Goal: Task Accomplishment & Management: Use online tool/utility

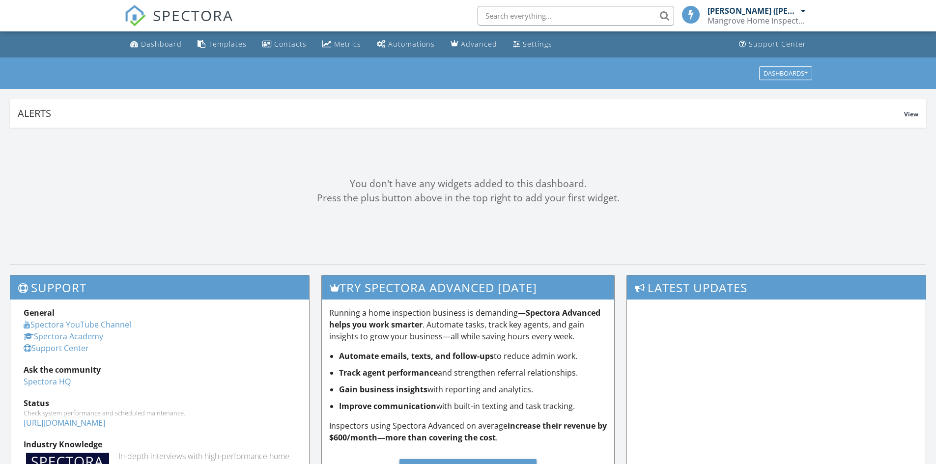
click at [522, 17] on input "text" at bounding box center [575, 16] width 196 height 20
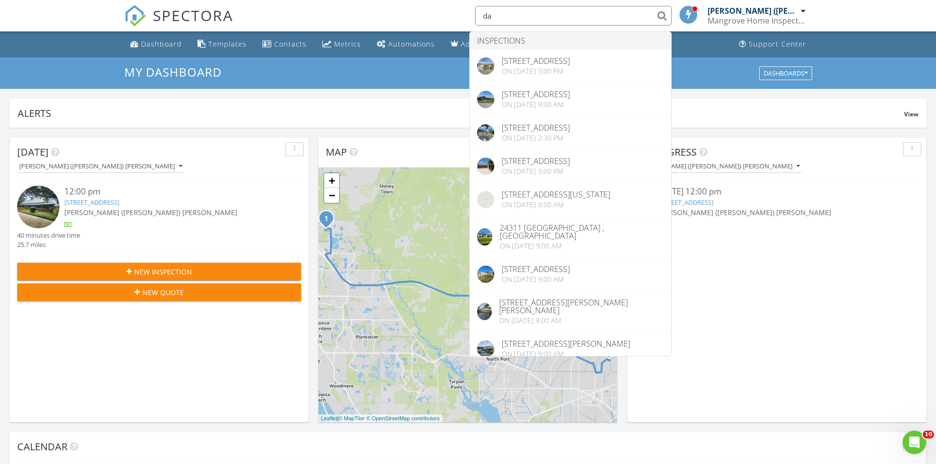
type input "d"
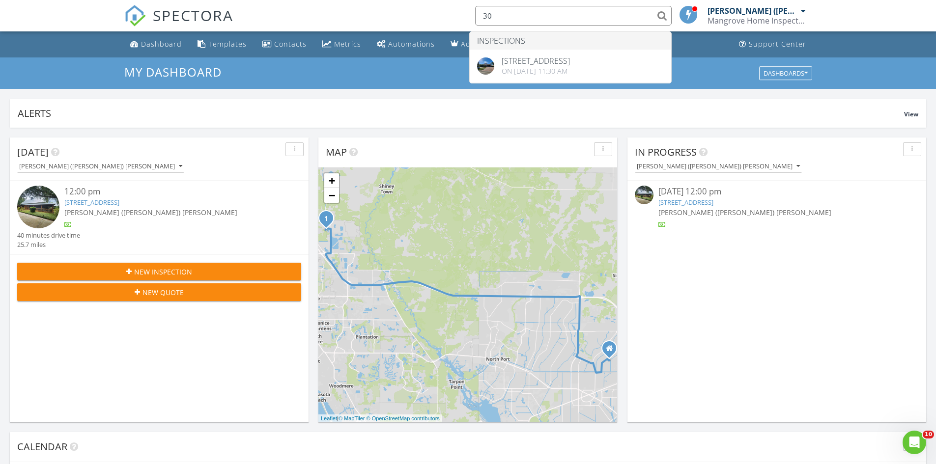
type input "3"
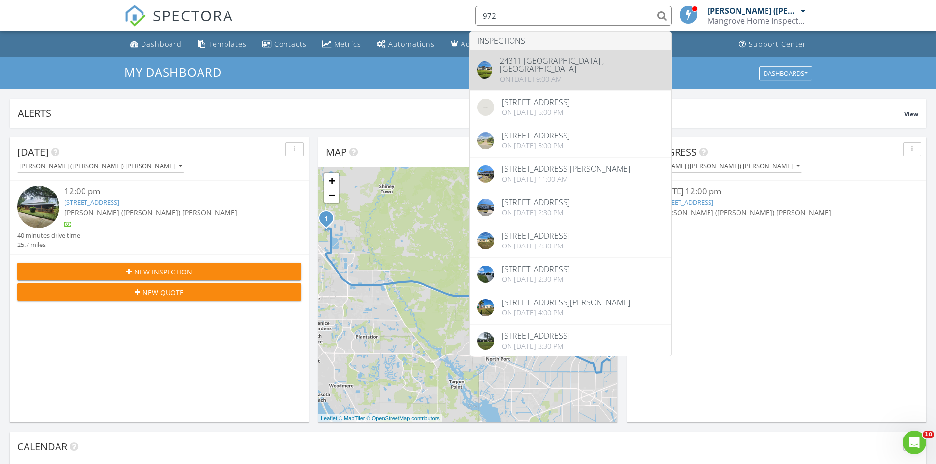
type input "972"
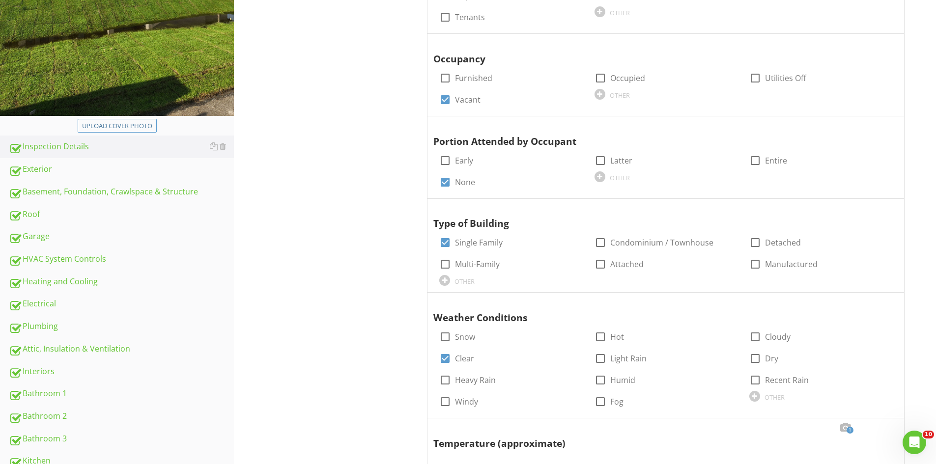
scroll to position [295, 0]
click at [32, 324] on div "Plumbing" at bounding box center [121, 326] width 225 height 13
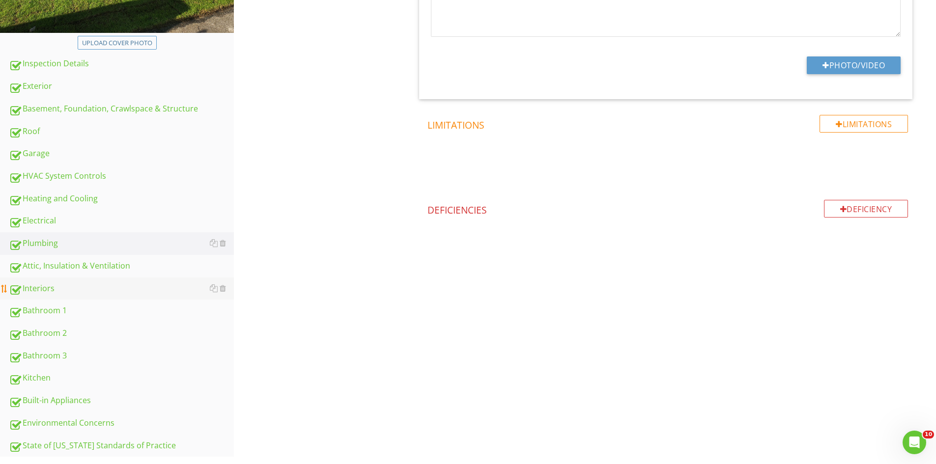
scroll to position [393, 0]
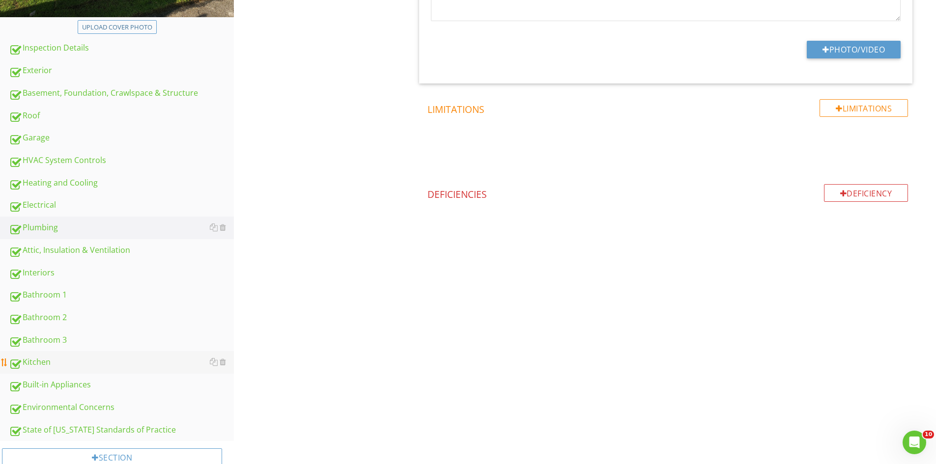
click at [41, 365] on div "Kitchen" at bounding box center [121, 362] width 225 height 13
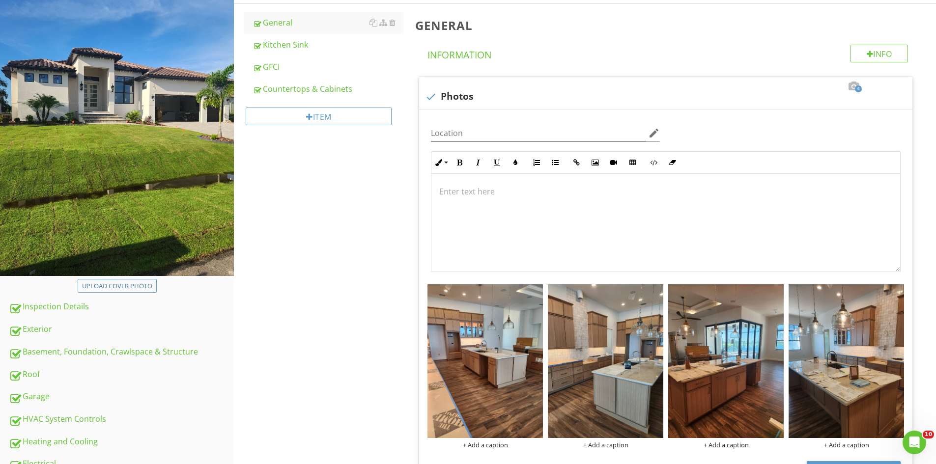
scroll to position [27, 0]
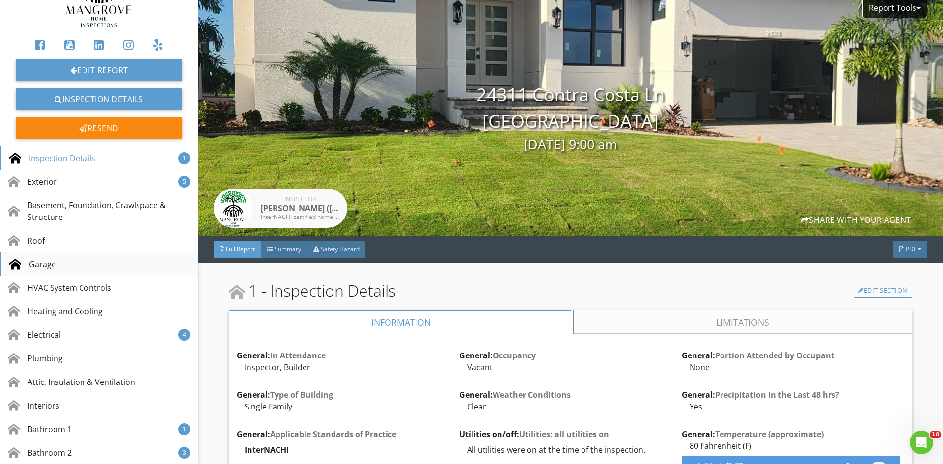
scroll to position [98, 0]
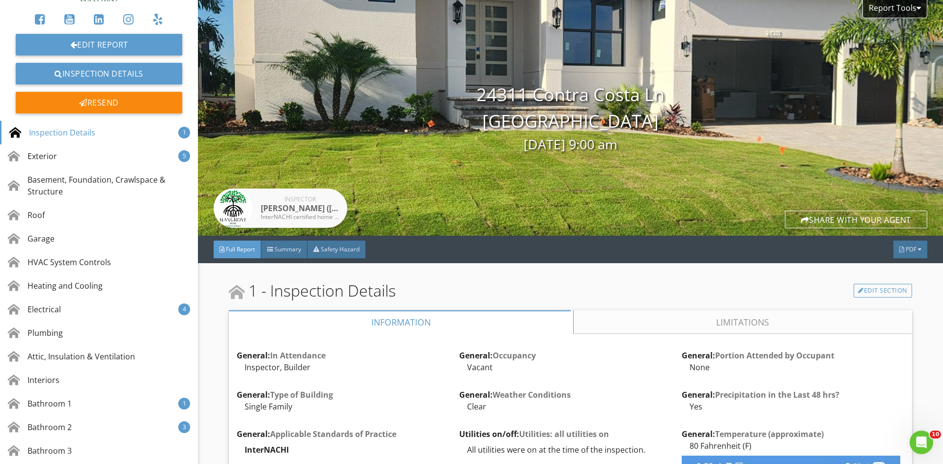
click at [63, 334] on div "Plumbing" at bounding box center [35, 333] width 55 height 12
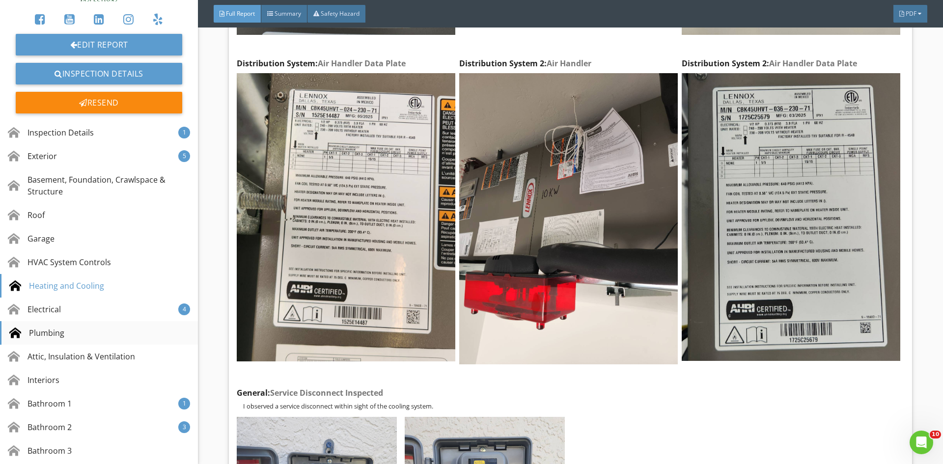
scroll to position [0, 0]
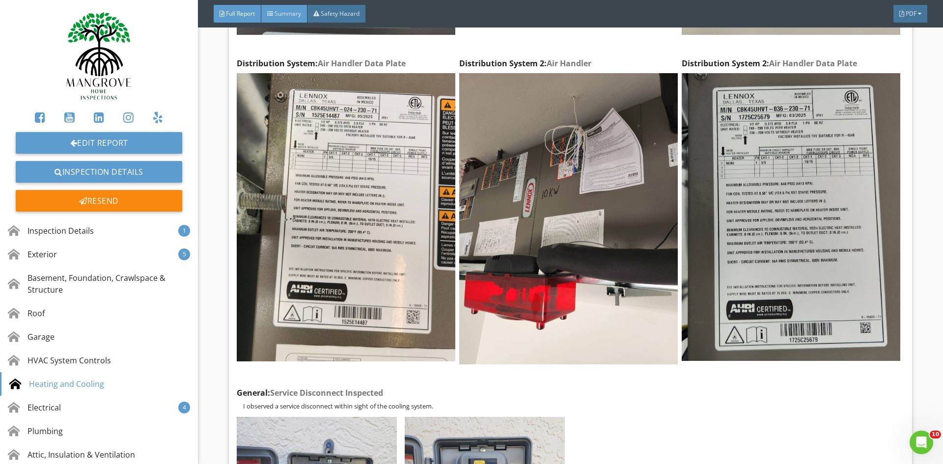
click at [283, 15] on span "Summary" at bounding box center [288, 13] width 27 height 8
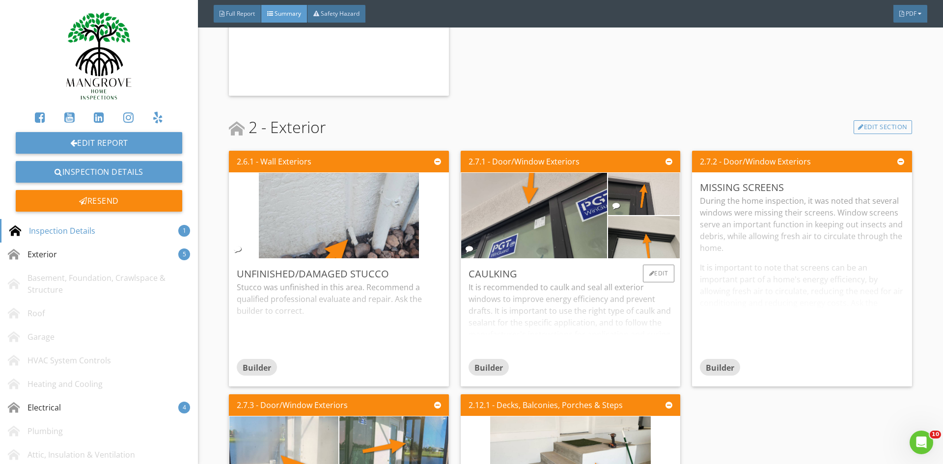
scroll to position [491, 0]
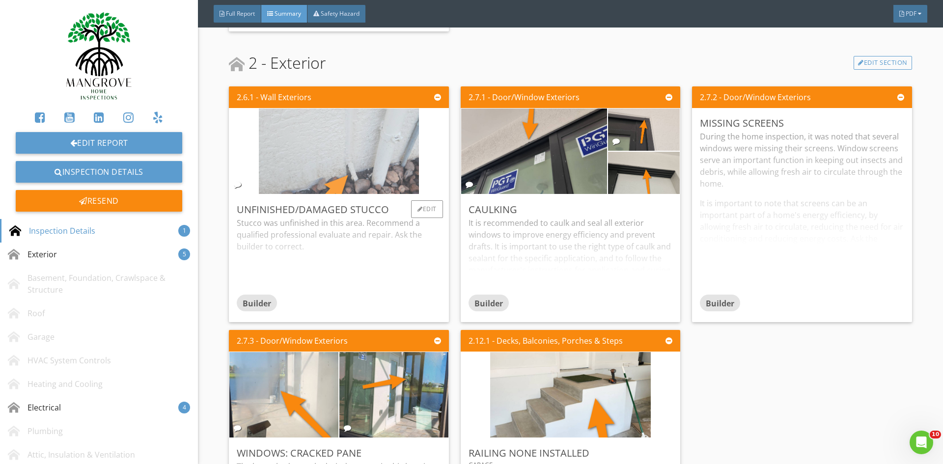
click at [350, 177] on img at bounding box center [339, 152] width 160 height 214
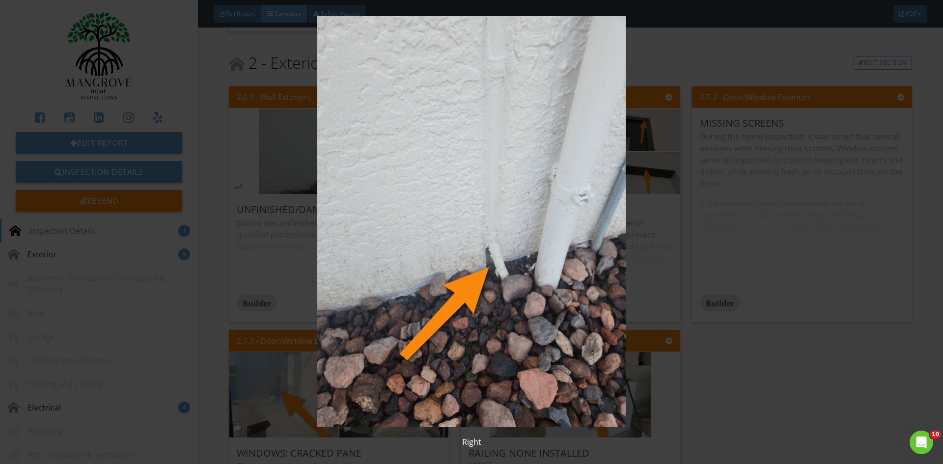
click at [693, 59] on img at bounding box center [471, 221] width 866 height 411
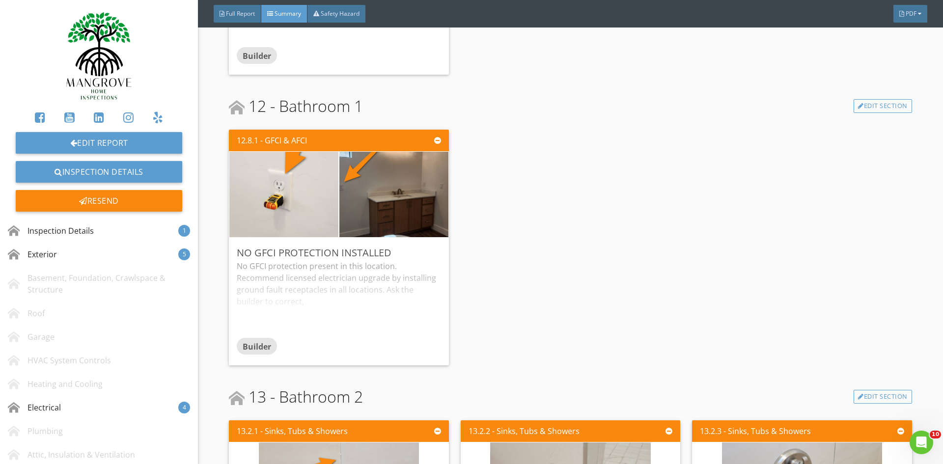
scroll to position [1520, 0]
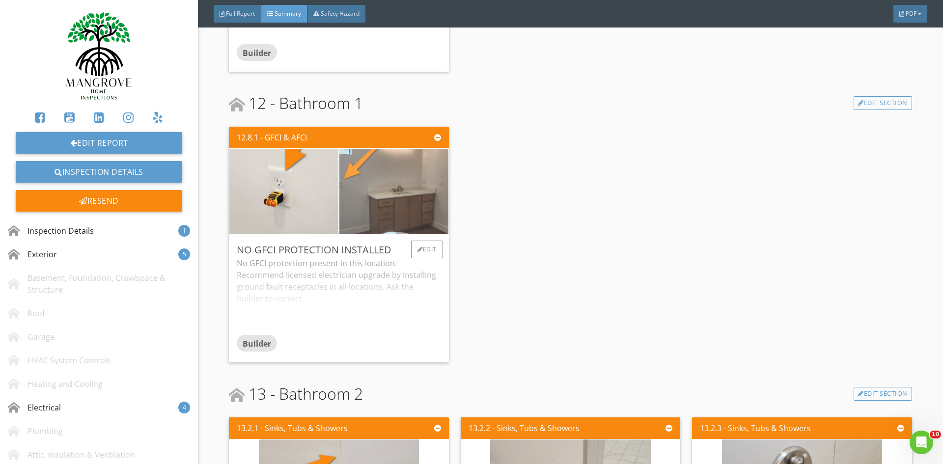
click at [394, 201] on img at bounding box center [394, 192] width 160 height 214
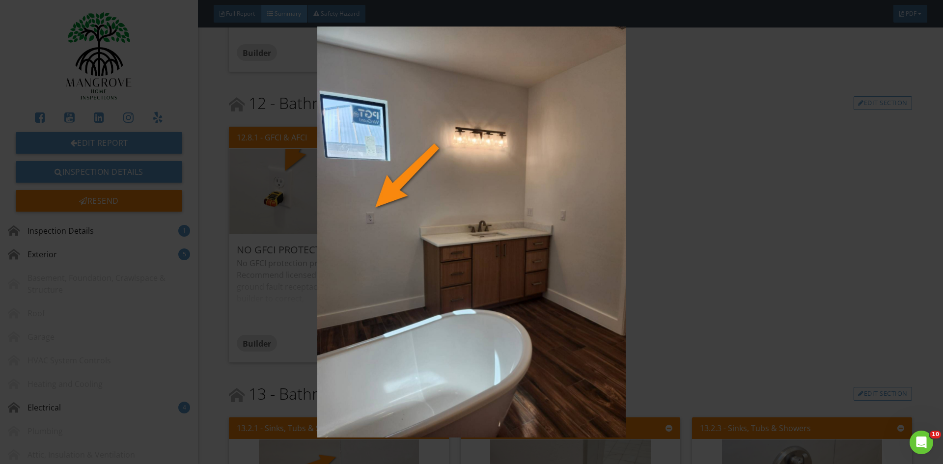
click at [779, 207] on img at bounding box center [471, 232] width 866 height 411
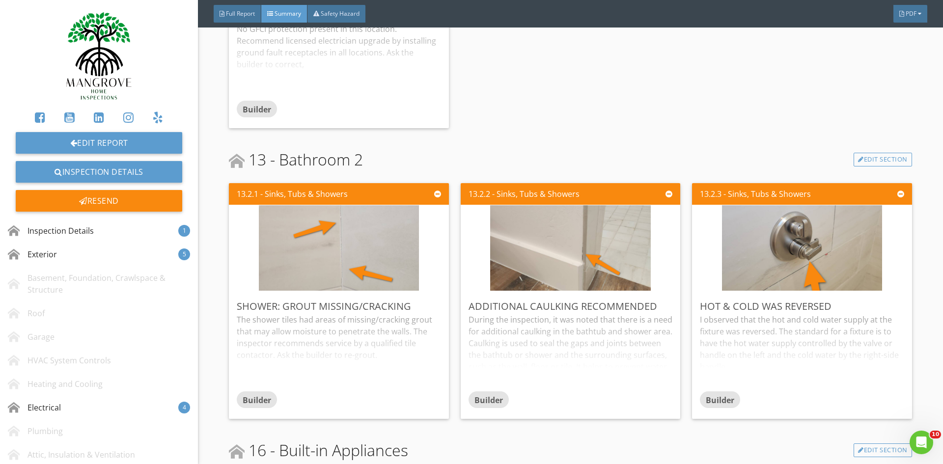
scroll to position [1765, 0]
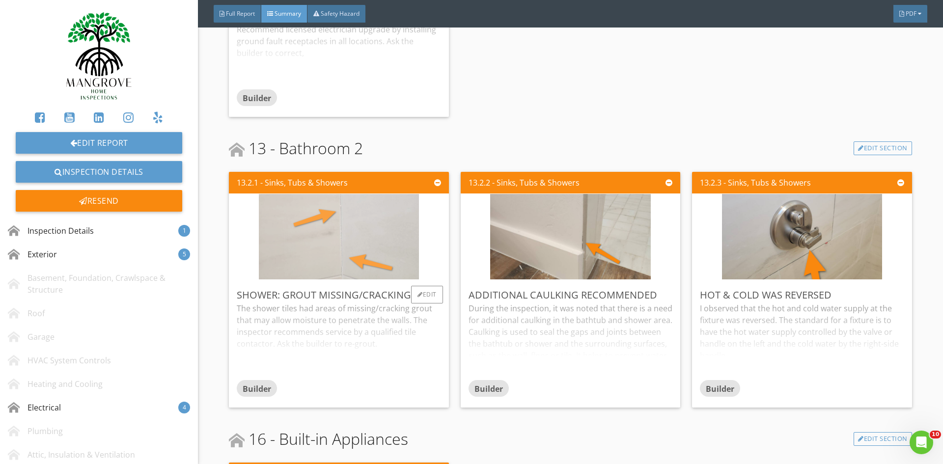
click at [338, 245] on img at bounding box center [339, 237] width 160 height 214
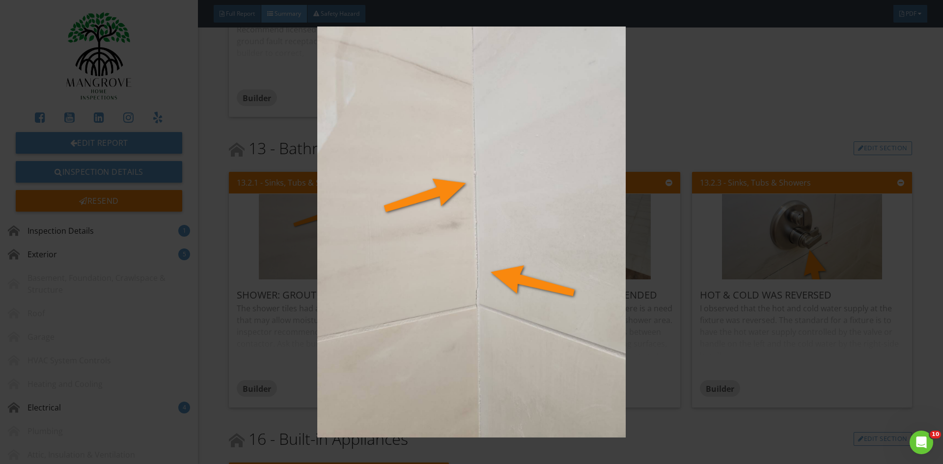
click at [679, 124] on img at bounding box center [471, 232] width 866 height 411
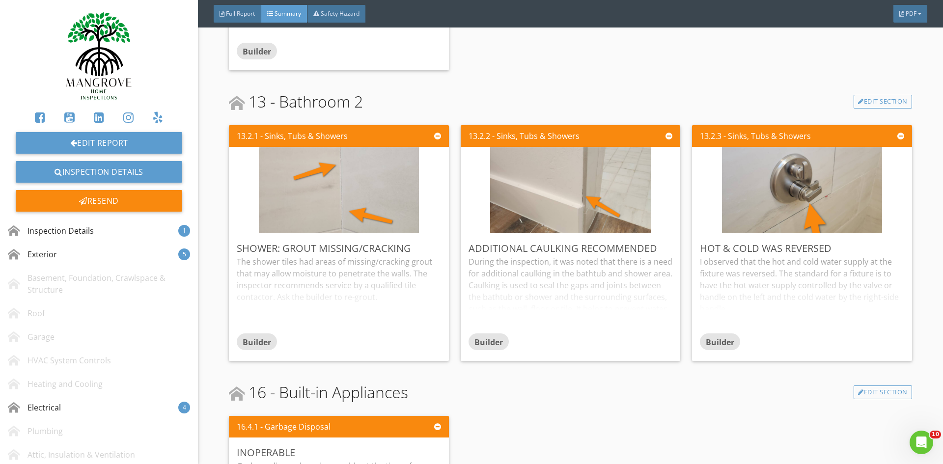
scroll to position [1814, 0]
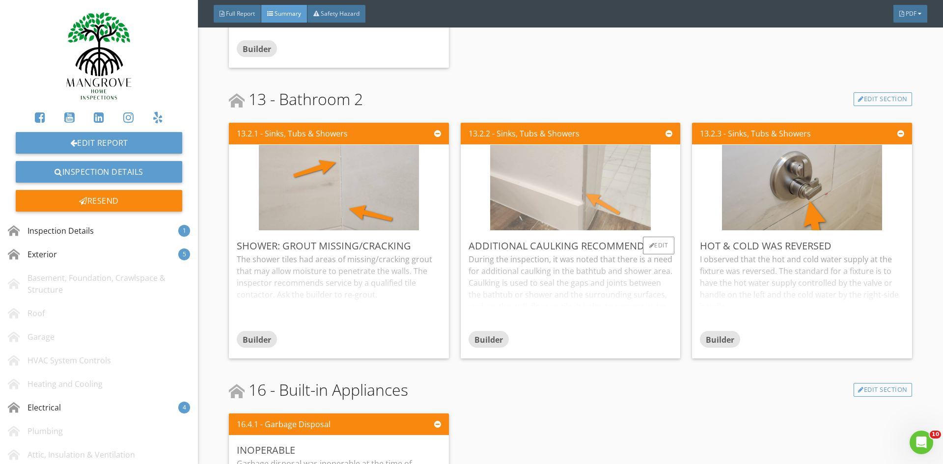
click at [586, 199] on img at bounding box center [570, 188] width 160 height 214
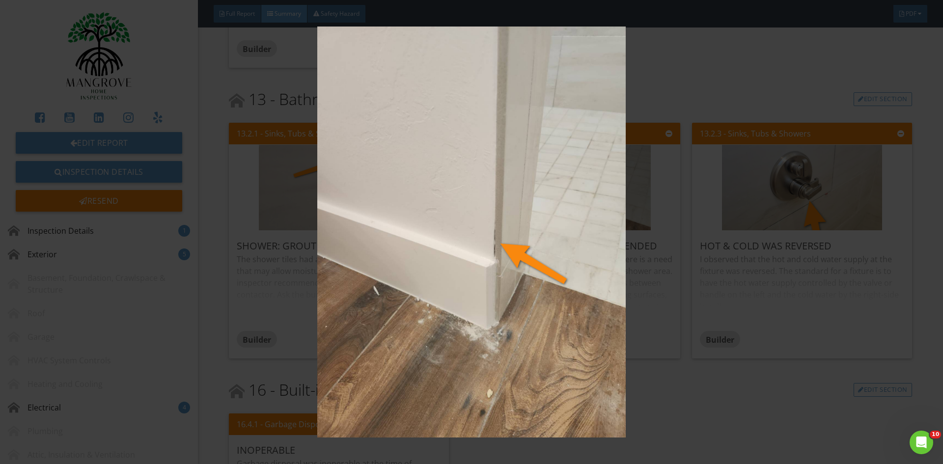
click at [795, 79] on img at bounding box center [471, 232] width 866 height 411
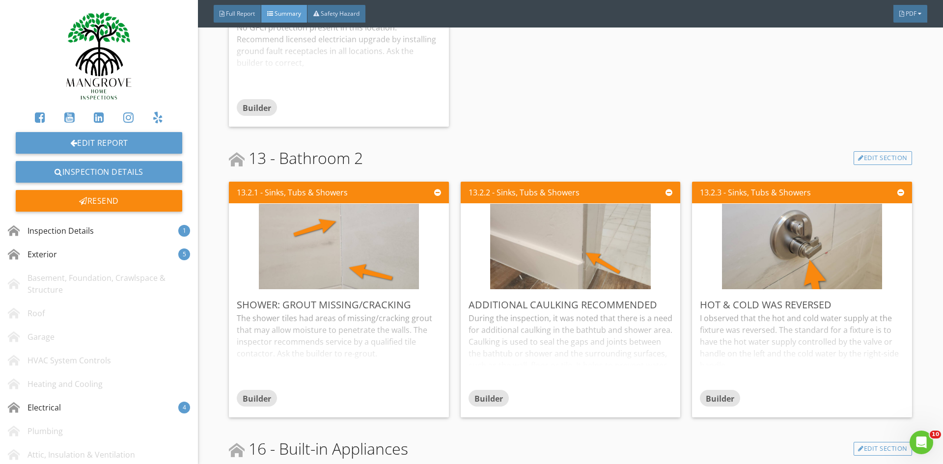
scroll to position [1765, 0]
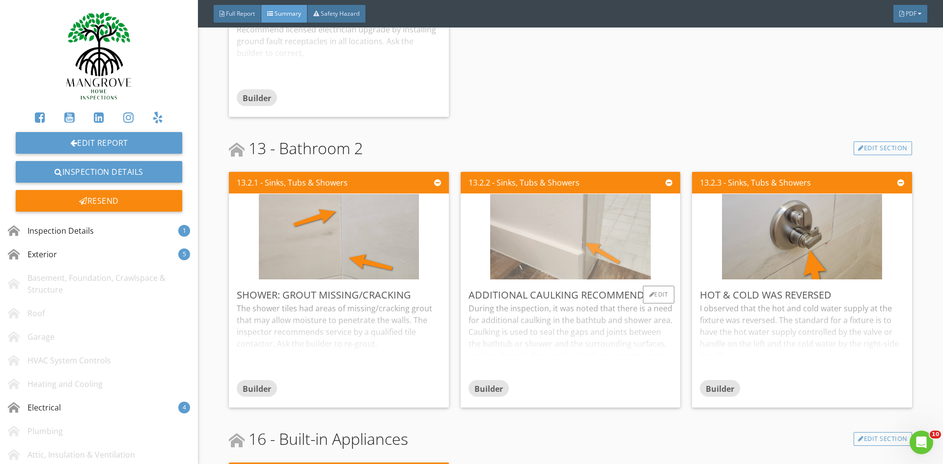
click at [582, 260] on img at bounding box center [570, 237] width 160 height 214
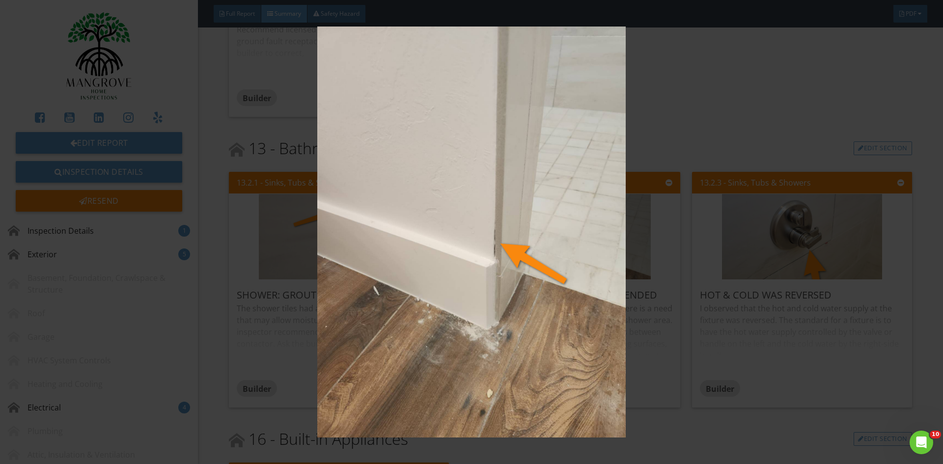
click at [498, 248] on img at bounding box center [471, 232] width 866 height 411
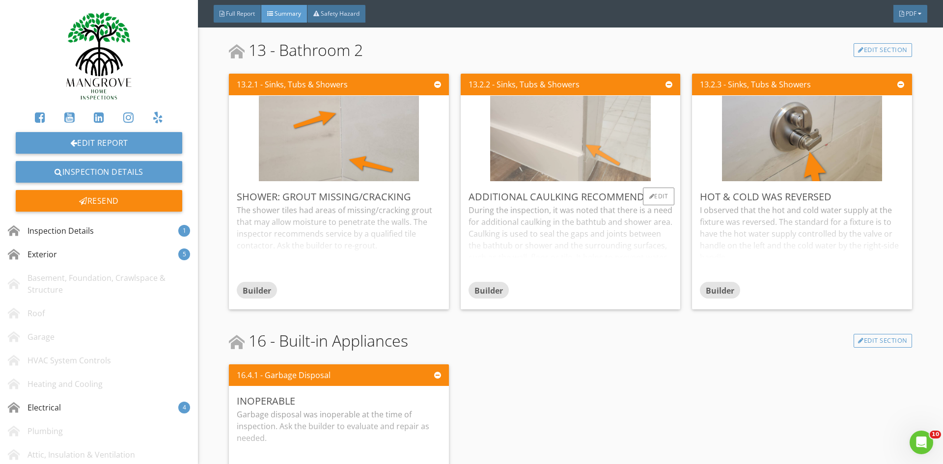
scroll to position [1814, 0]
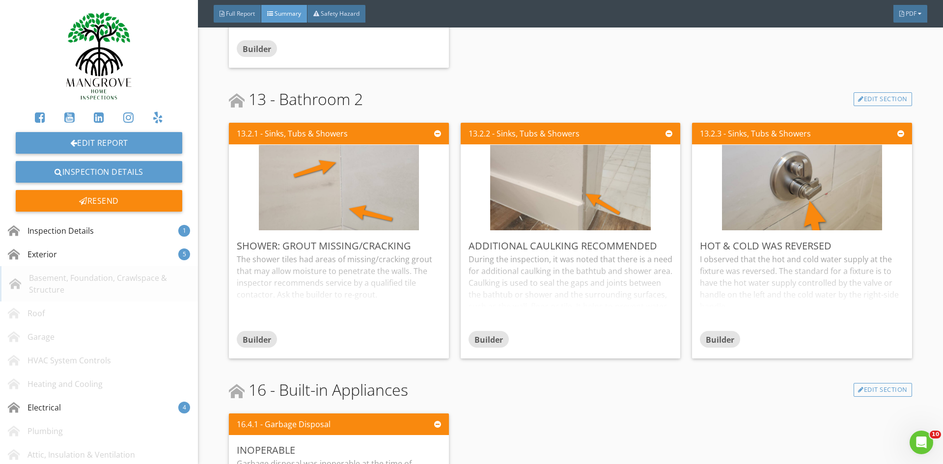
drag, startPoint x: 239, startPoint y: 21, endPoint x: 122, endPoint y: 279, distance: 283.3
click at [239, 21] on div "Full Report" at bounding box center [238, 14] width 48 height 18
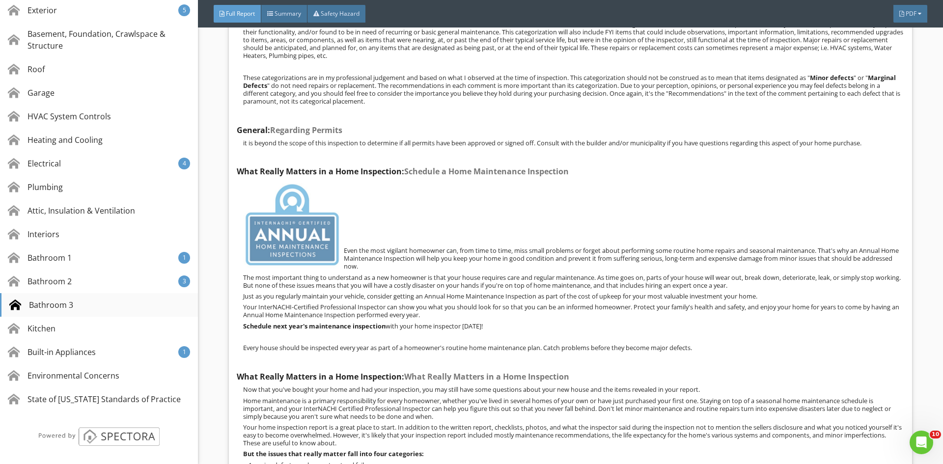
scroll to position [246, 0]
click at [63, 283] on div "Bathroom 2" at bounding box center [41, 280] width 64 height 12
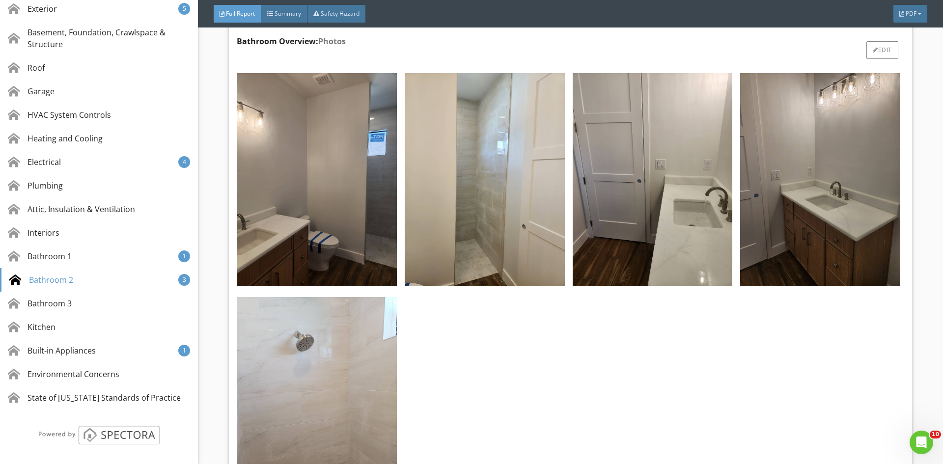
scroll to position [28180, 0]
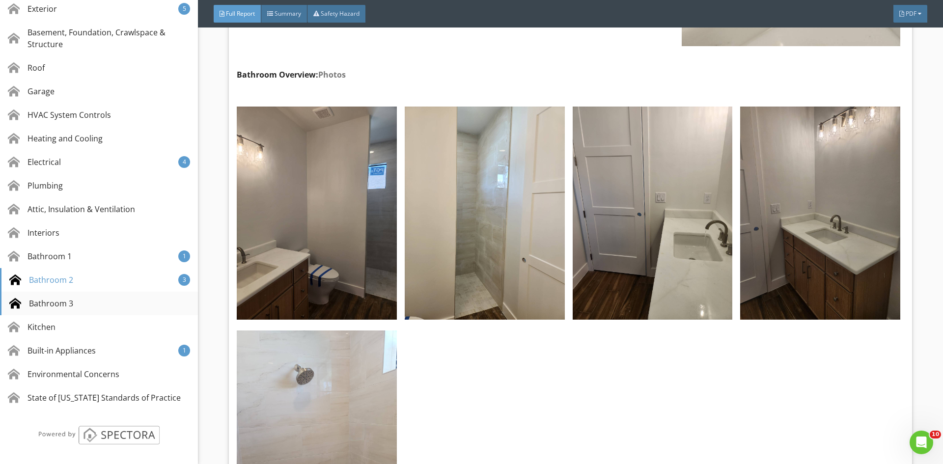
click at [50, 303] on div "Bathroom 3" at bounding box center [41, 304] width 64 height 12
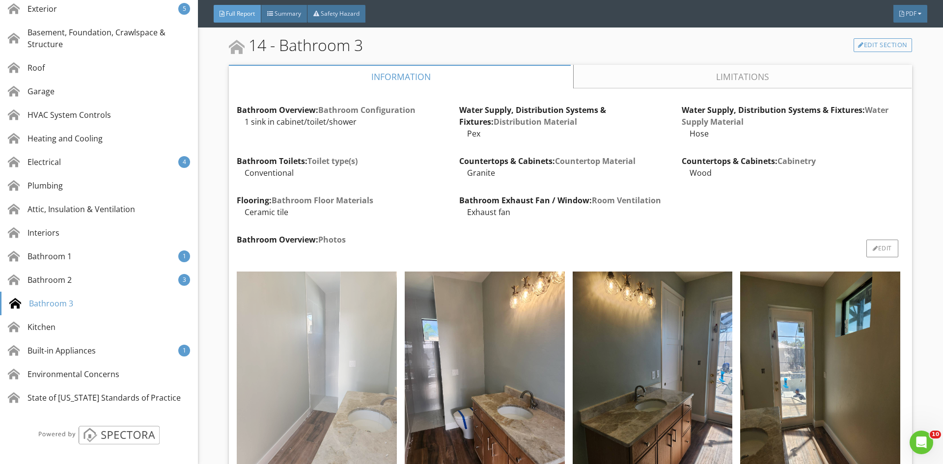
scroll to position [29298, 0]
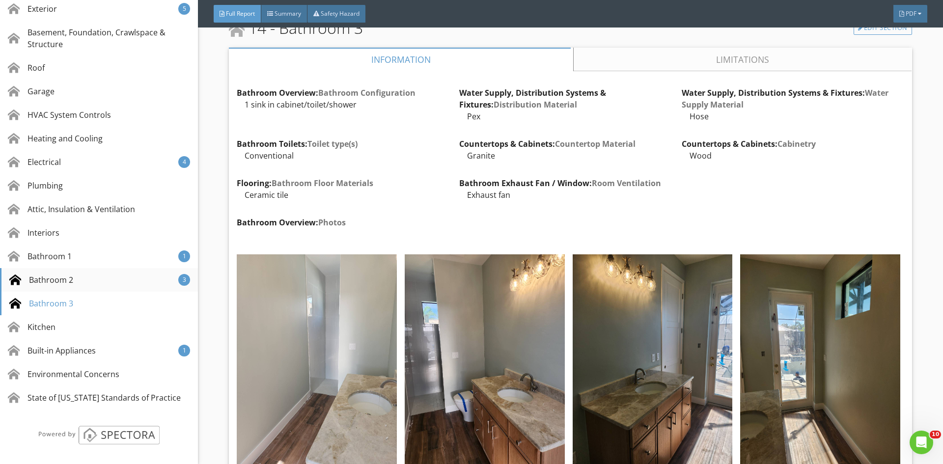
click at [55, 281] on div "Bathroom 2" at bounding box center [41, 280] width 64 height 12
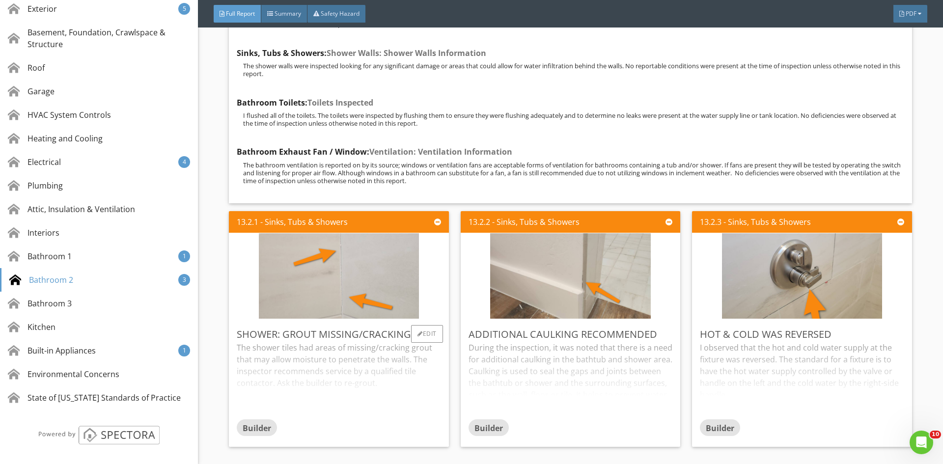
scroll to position [28916, 0]
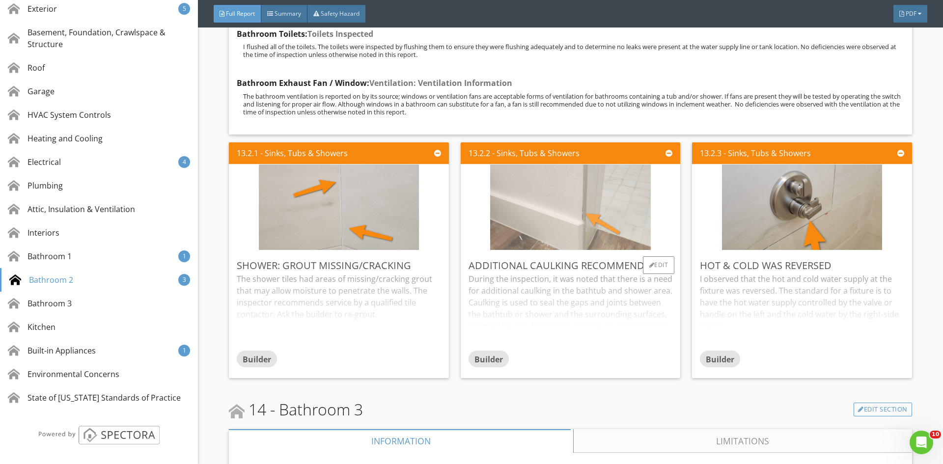
click at [593, 170] on img at bounding box center [570, 208] width 160 height 214
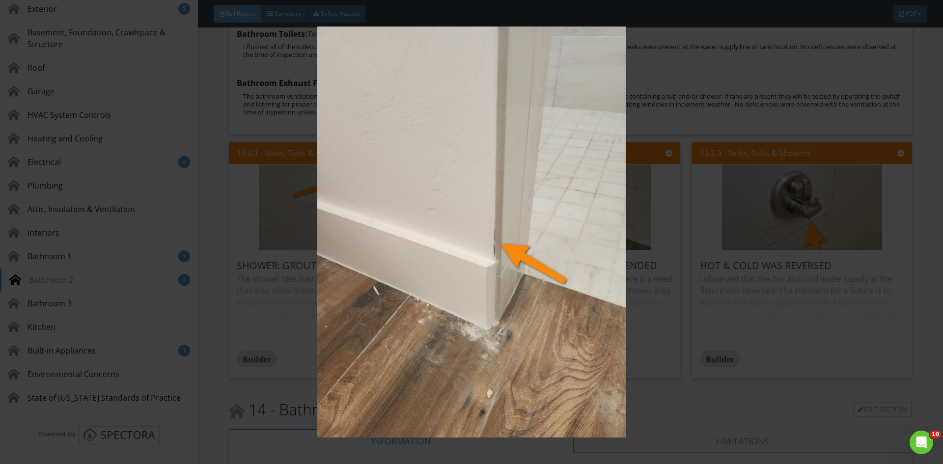
click at [502, 249] on img at bounding box center [471, 232] width 866 height 411
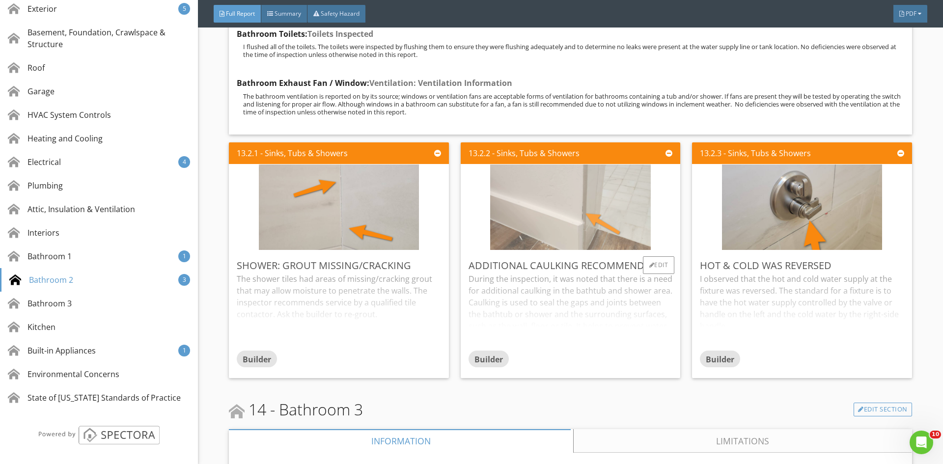
click at [531, 179] on img at bounding box center [570, 208] width 160 height 214
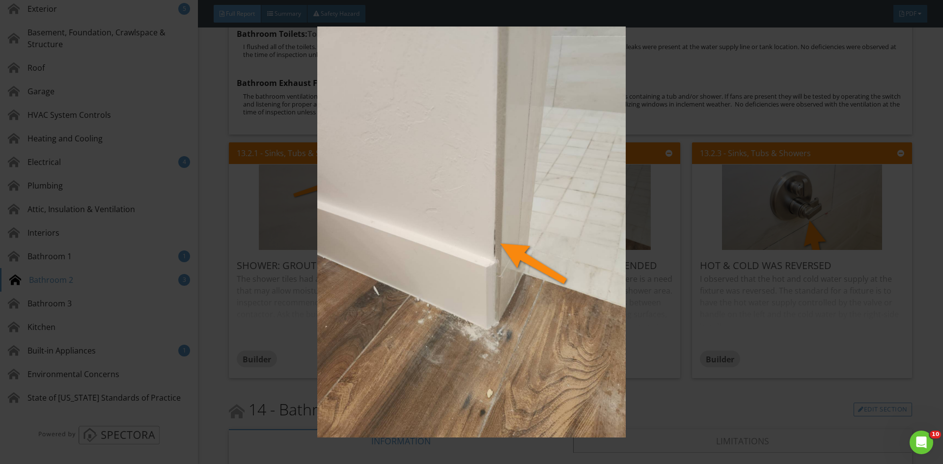
click at [212, 147] on img at bounding box center [471, 232] width 866 height 411
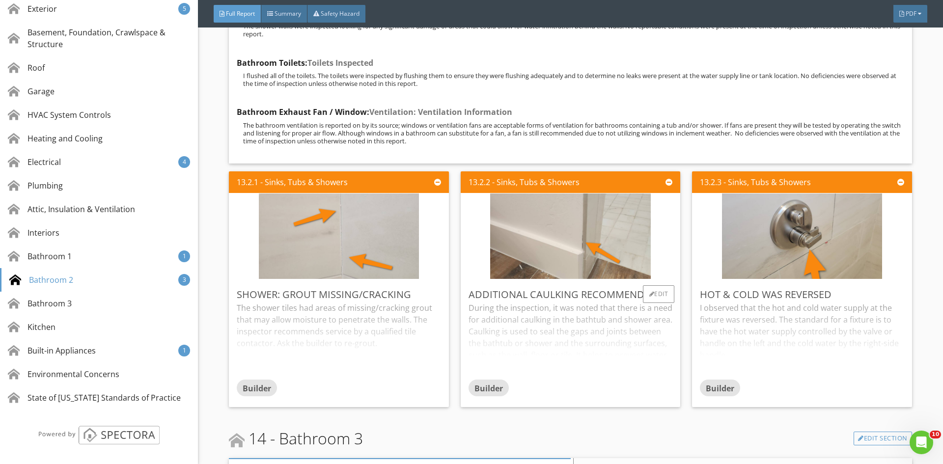
scroll to position [28867, 0]
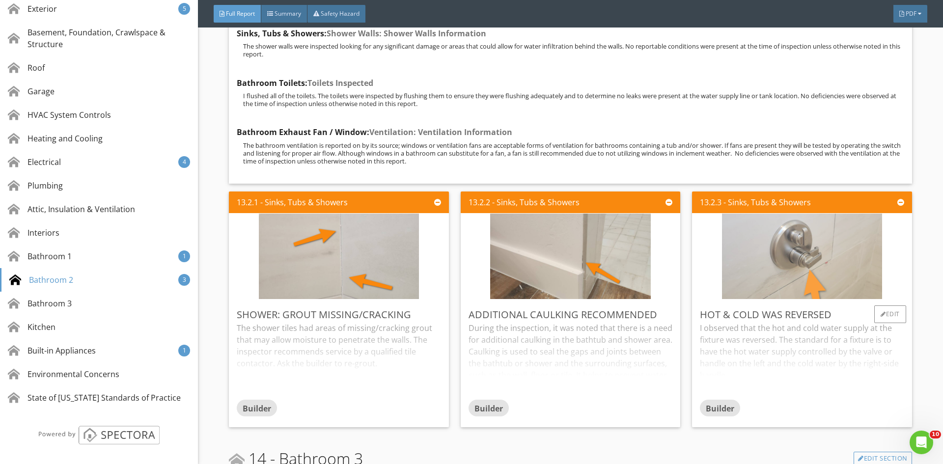
click at [795, 193] on img at bounding box center [802, 257] width 160 height 214
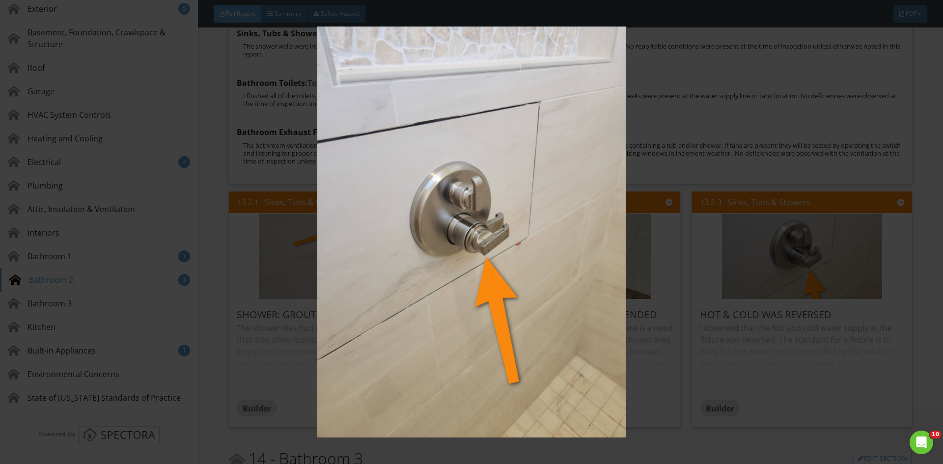
click at [681, 135] on img at bounding box center [471, 232] width 866 height 411
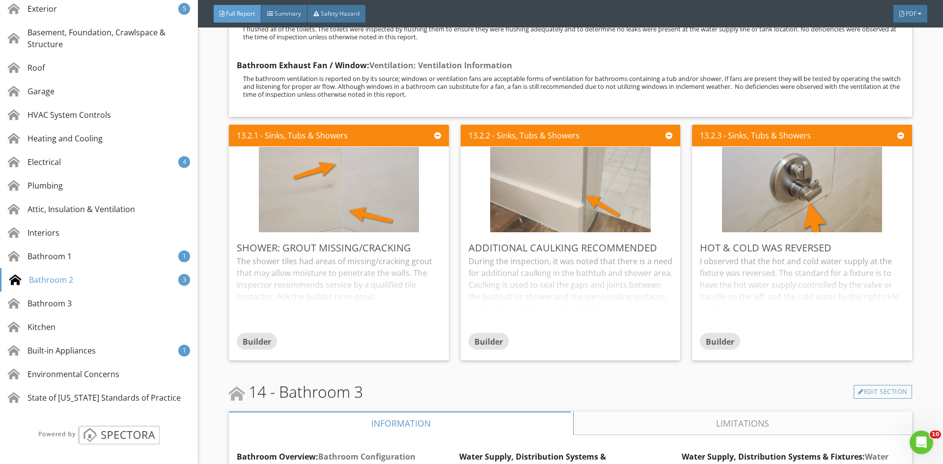
scroll to position [28916, 0]
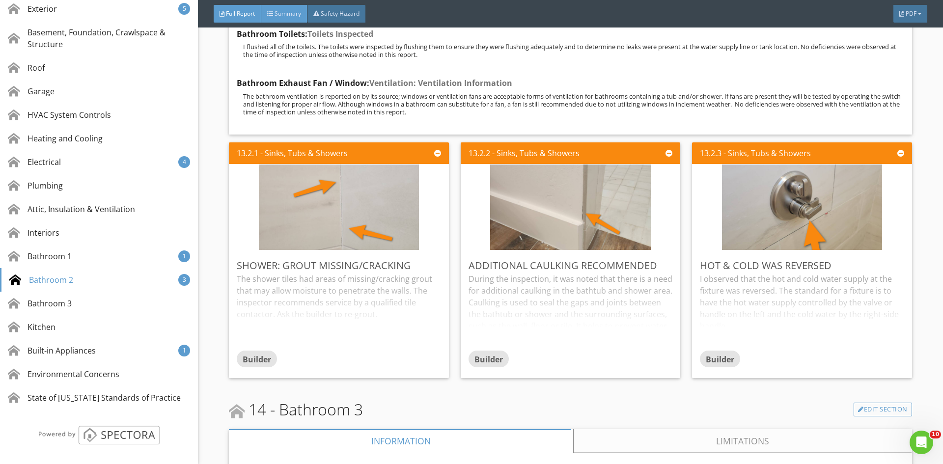
click at [286, 11] on span "Summary" at bounding box center [288, 13] width 27 height 8
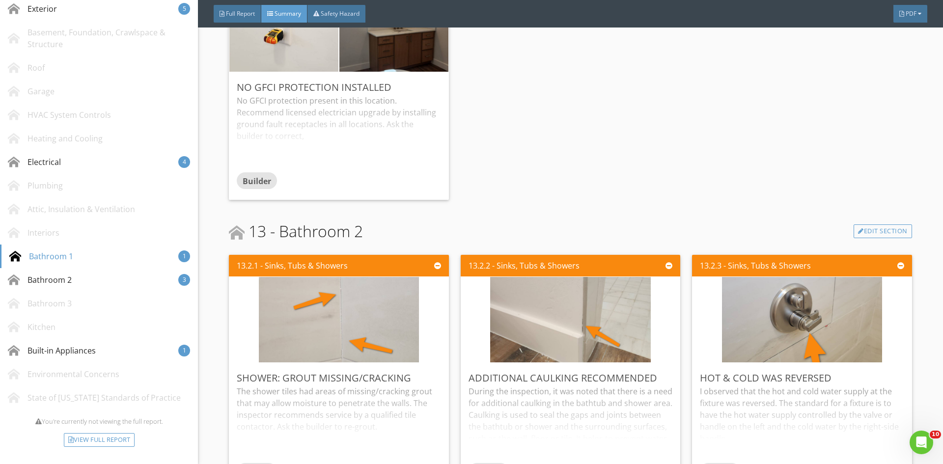
scroll to position [1667, 0]
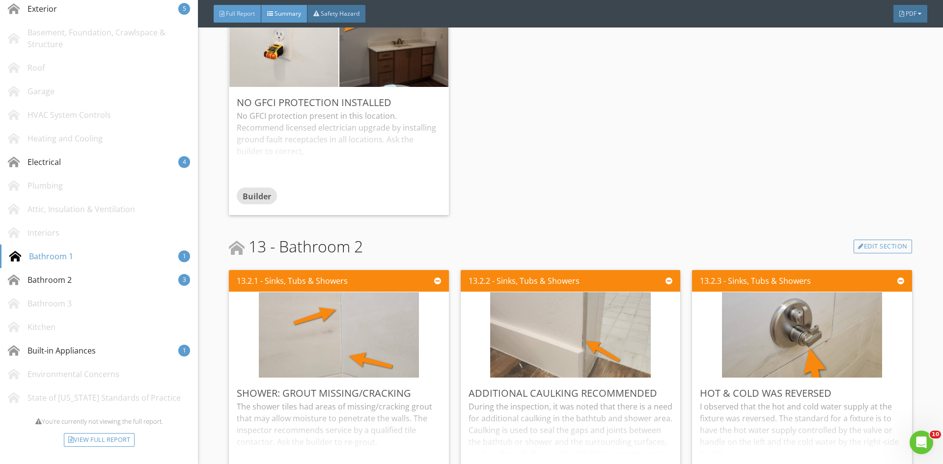
click at [243, 9] on div "Full Report" at bounding box center [238, 14] width 48 height 18
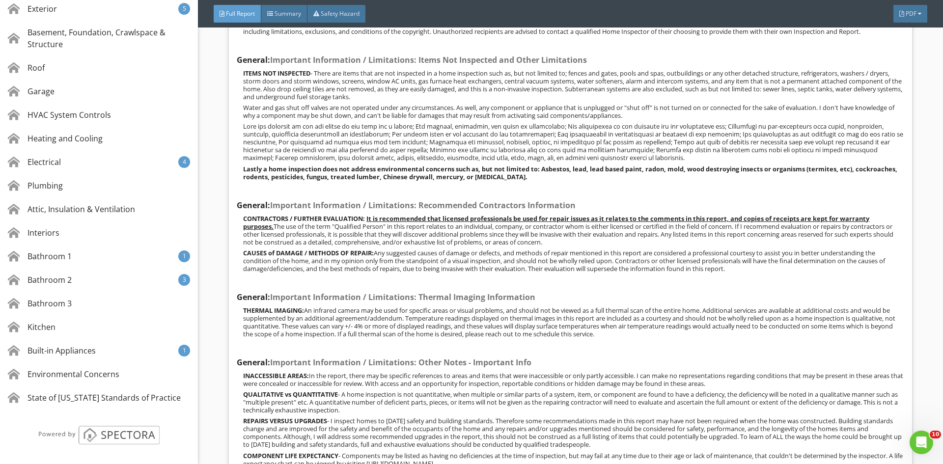
scroll to position [2272, 0]
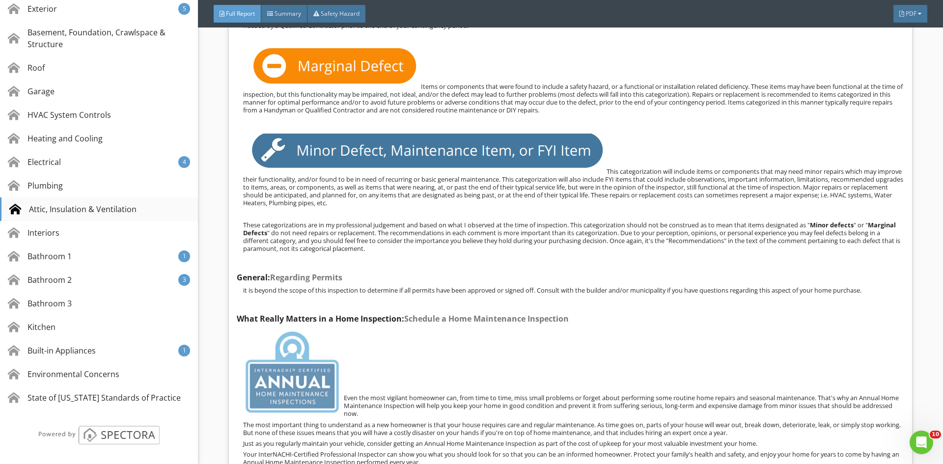
click at [66, 209] on div "Attic, Insulation & Ventilation" at bounding box center [72, 209] width 127 height 12
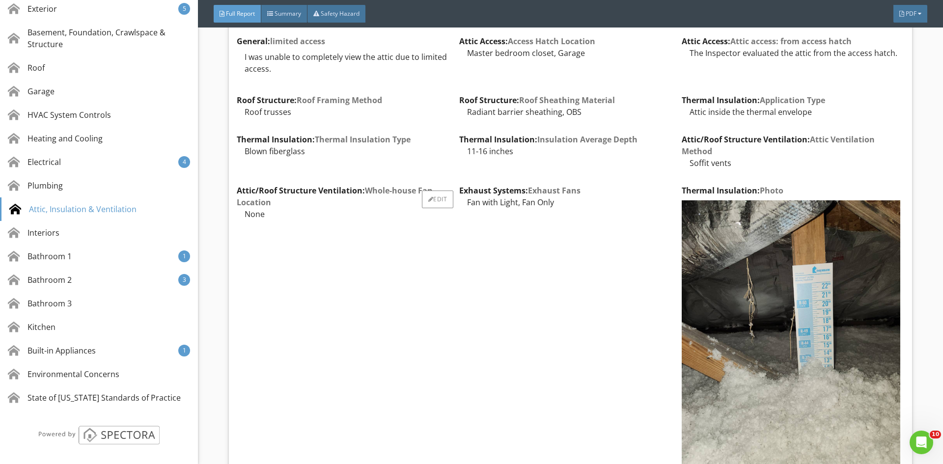
scroll to position [21128, 0]
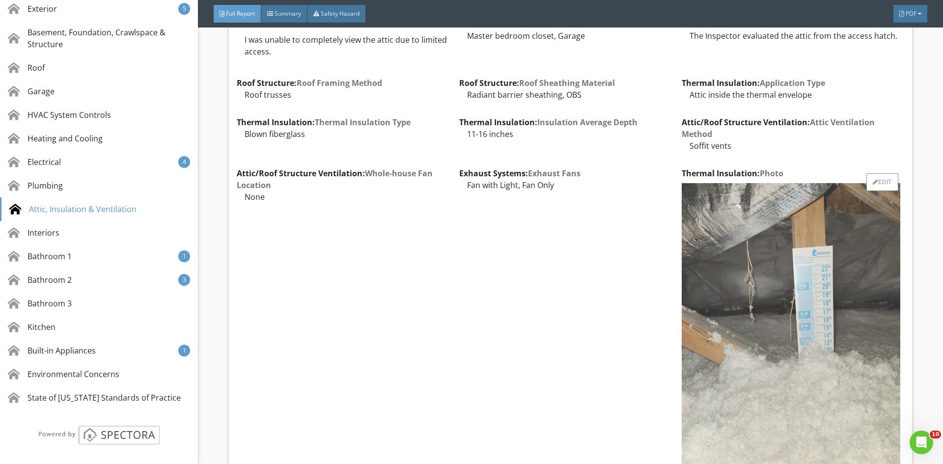
click at [826, 358] on img at bounding box center [791, 328] width 219 height 291
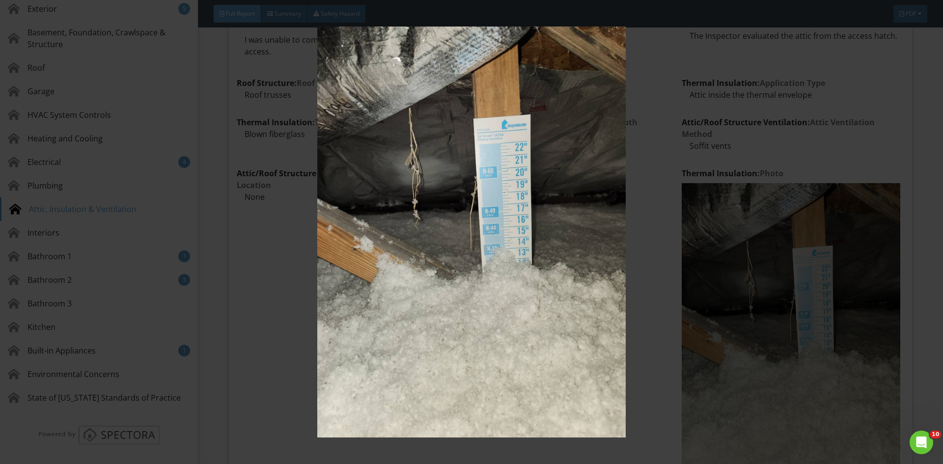
click at [647, 217] on img at bounding box center [471, 232] width 866 height 411
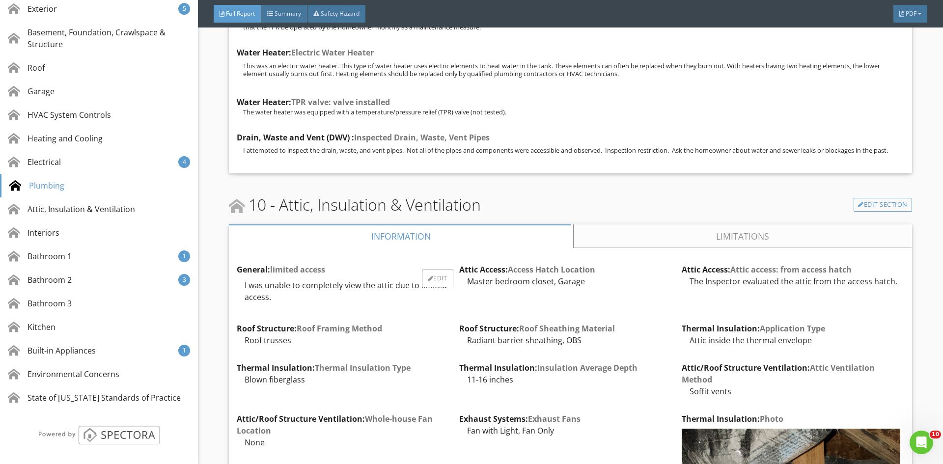
scroll to position [20833, 0]
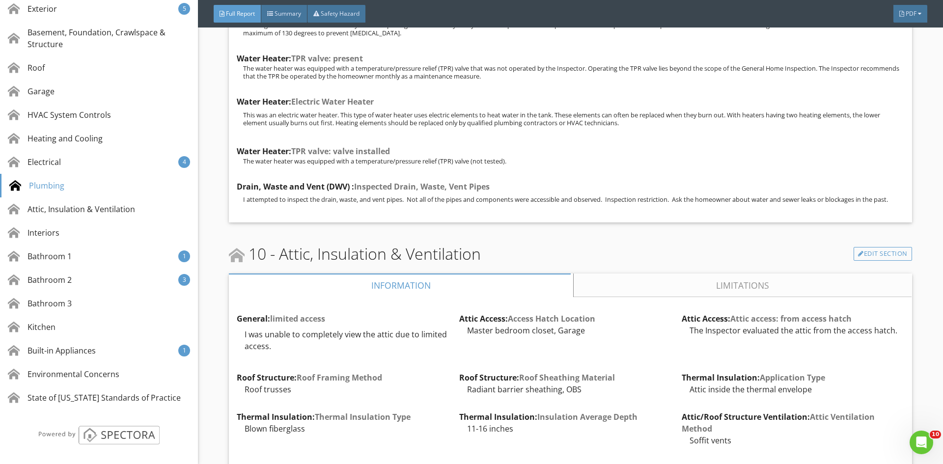
drag, startPoint x: 294, startPoint y: 11, endPoint x: 303, endPoint y: 24, distance: 15.4
click at [294, 11] on span "Summary" at bounding box center [288, 13] width 27 height 8
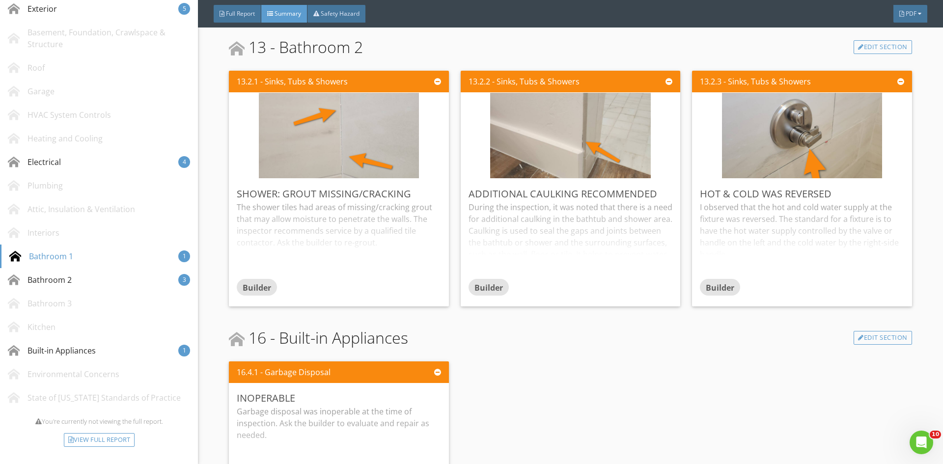
scroll to position [2011, 0]
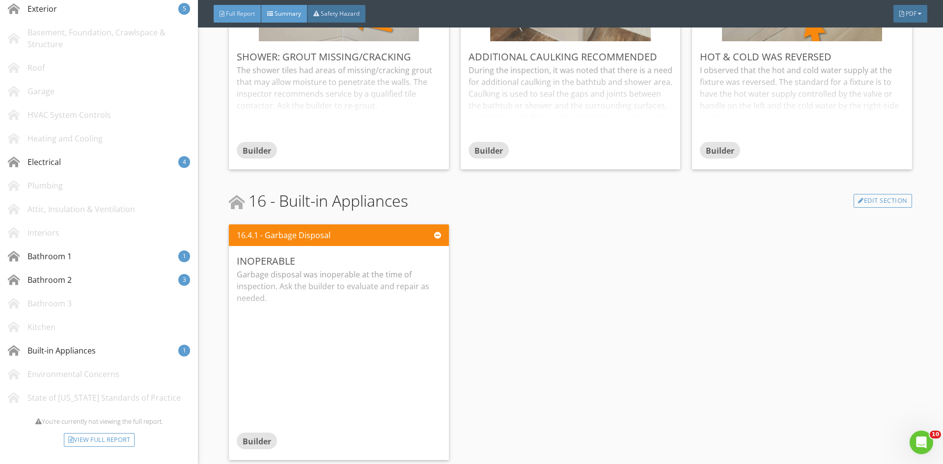
click at [231, 19] on div "Full Report" at bounding box center [238, 14] width 48 height 18
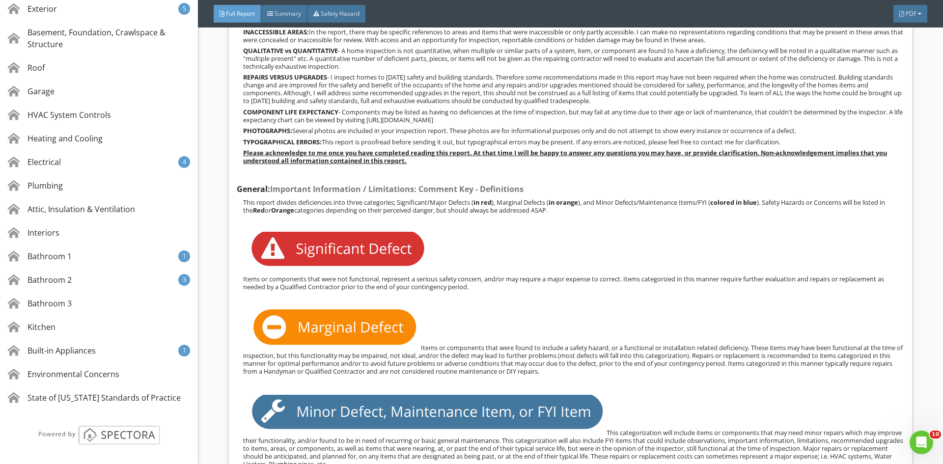
scroll to position [2616, 0]
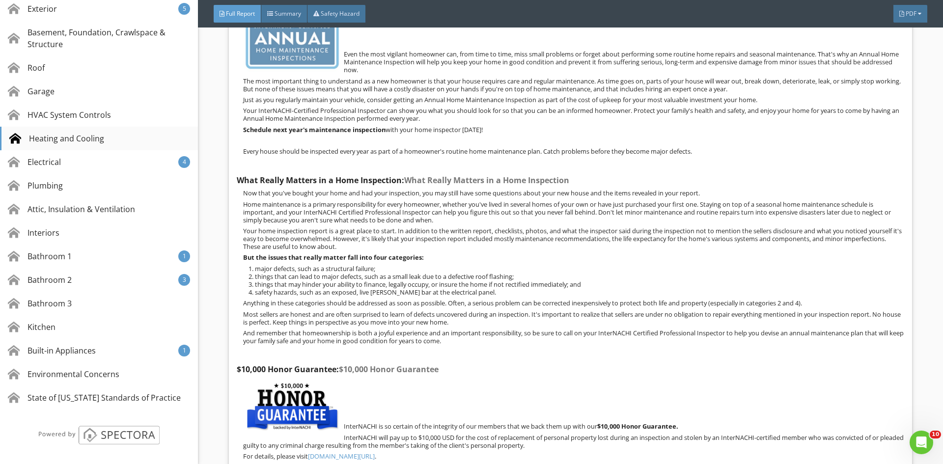
click at [66, 141] on div "Heating and Cooling" at bounding box center [56, 139] width 95 height 12
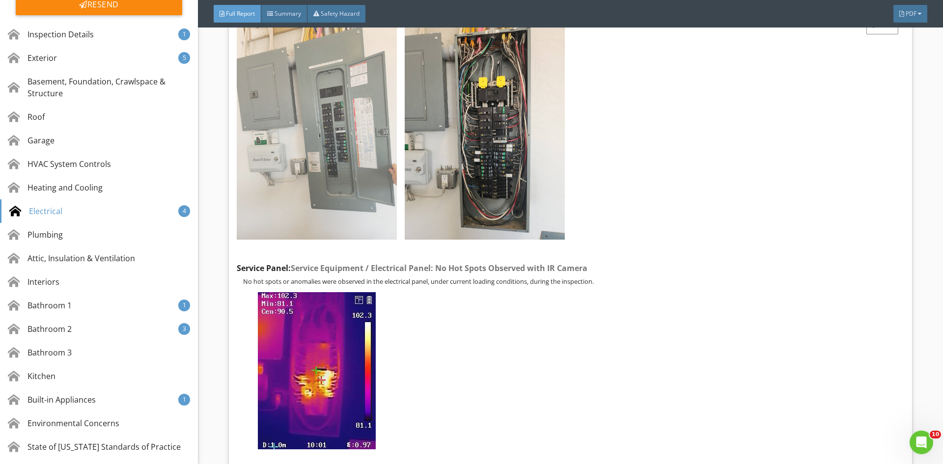
scroll to position [17080, 0]
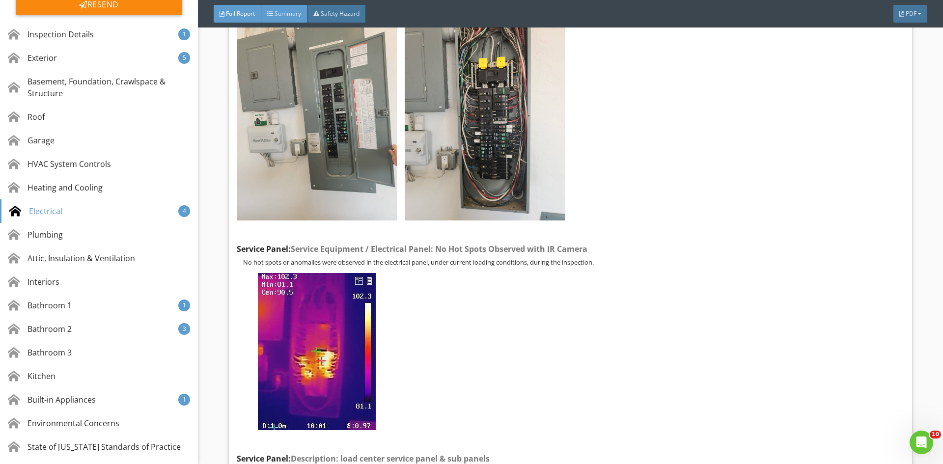
click at [277, 20] on div "Summary" at bounding box center [284, 14] width 46 height 18
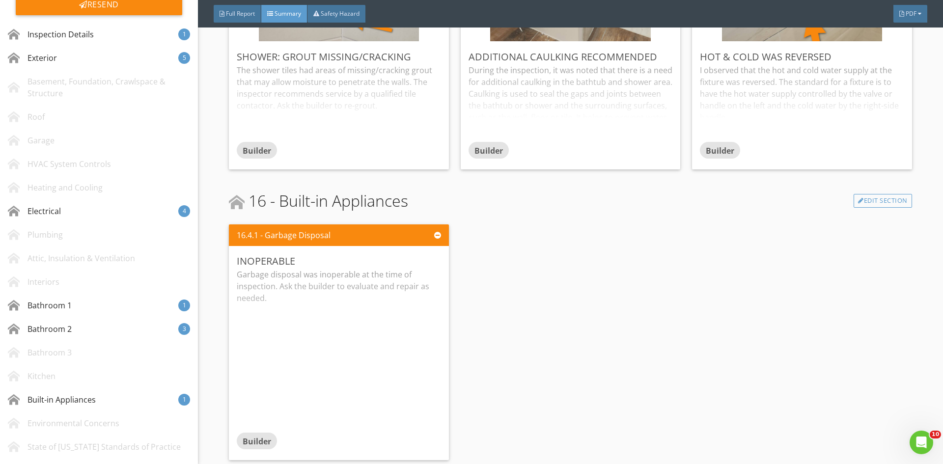
scroll to position [2011, 0]
click at [231, 14] on span "Full Report" at bounding box center [240, 13] width 29 height 8
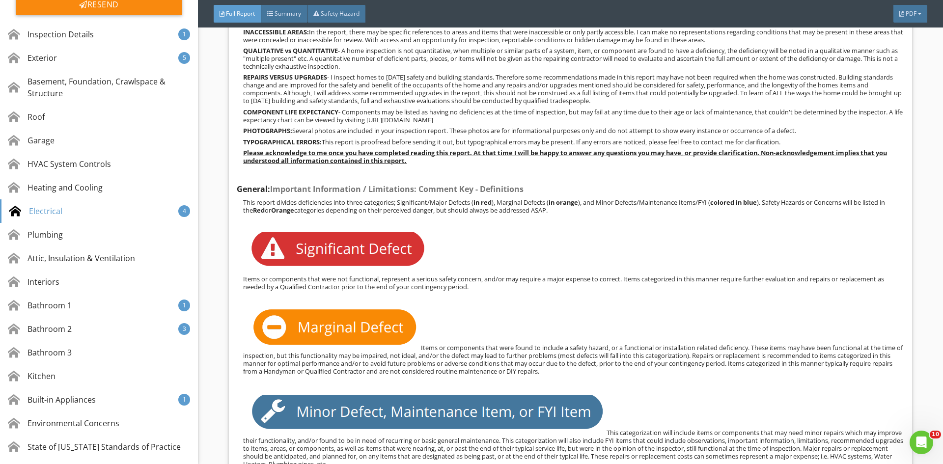
scroll to position [17080, 0]
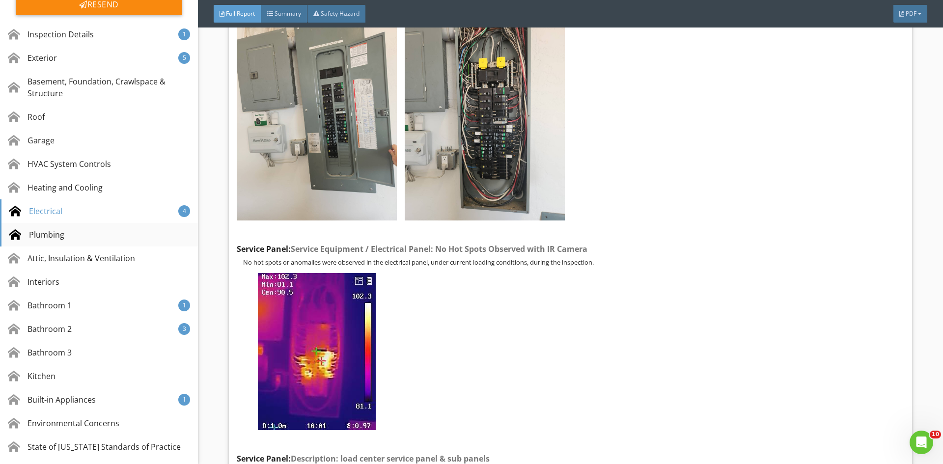
click at [52, 235] on div "Plumbing" at bounding box center [36, 235] width 55 height 12
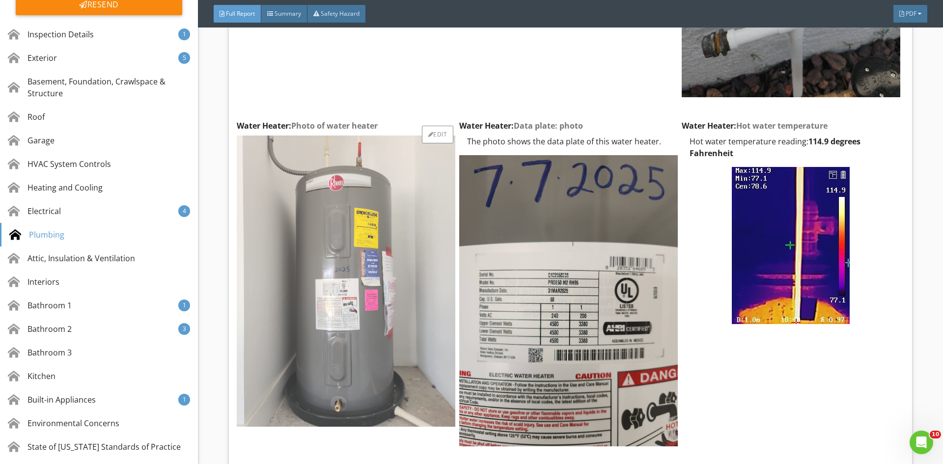
scroll to position [20188, 0]
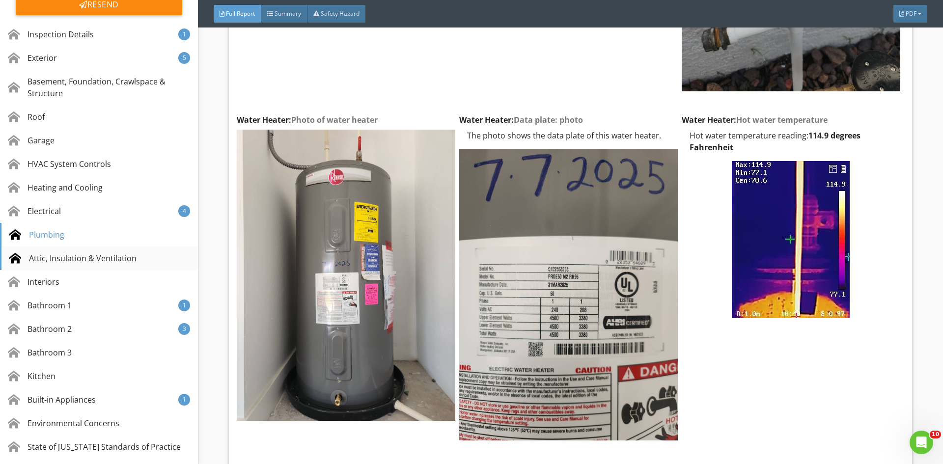
click at [58, 258] on div "Attic, Insulation & Ventilation" at bounding box center [72, 258] width 127 height 12
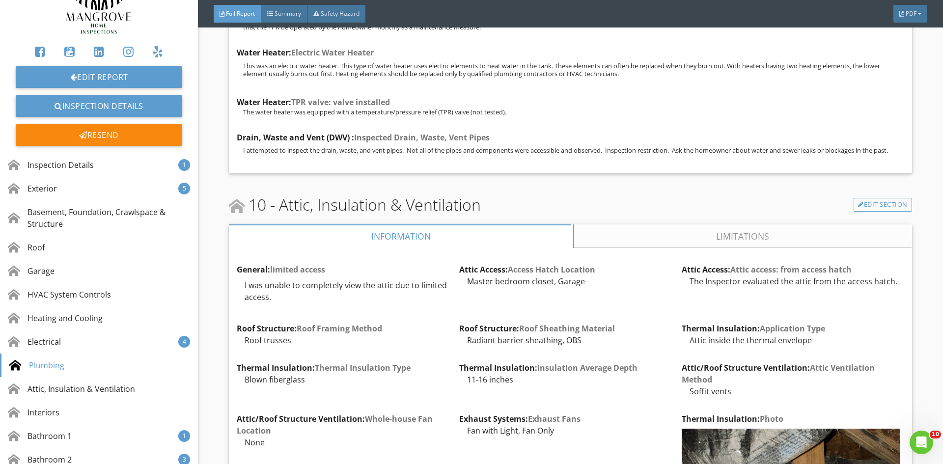
scroll to position [0, 0]
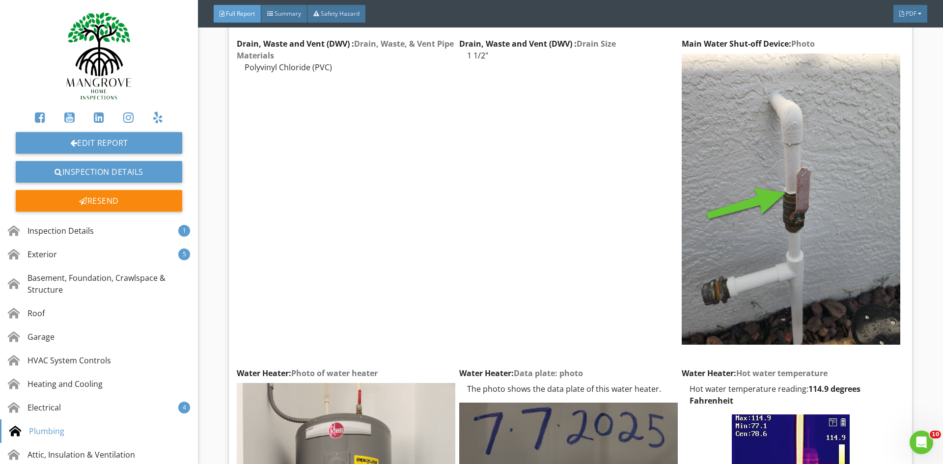
scroll to position [19753, 0]
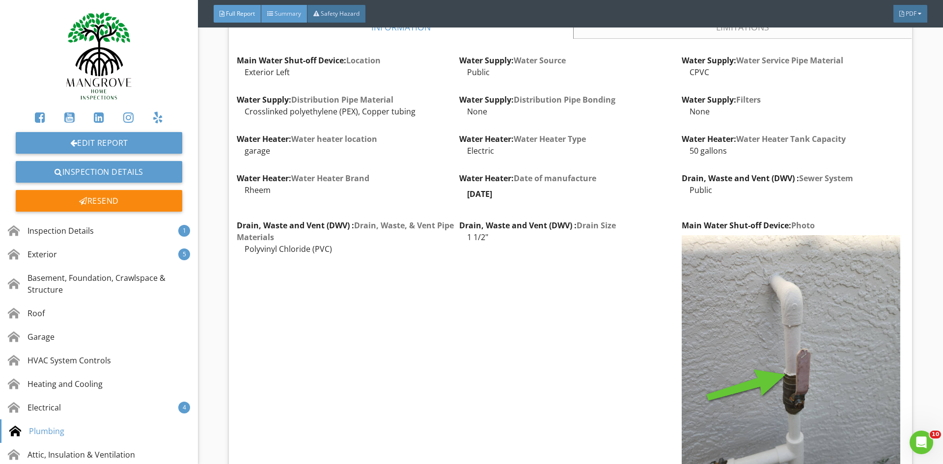
click at [286, 10] on span "Summary" at bounding box center [288, 13] width 27 height 8
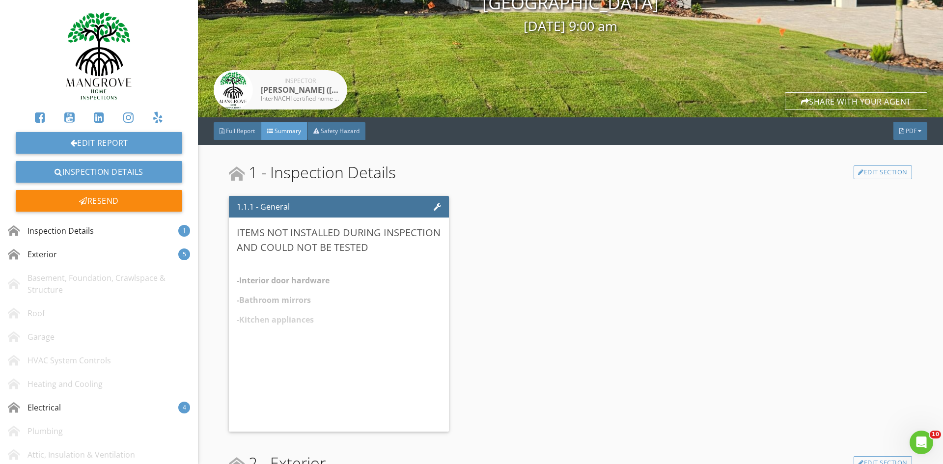
scroll to position [0, 0]
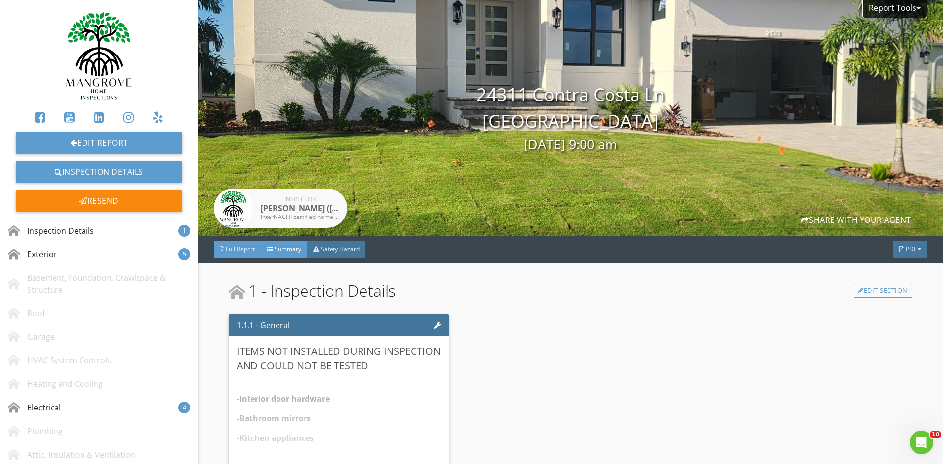
click at [225, 253] on div "Full Report" at bounding box center [238, 250] width 48 height 18
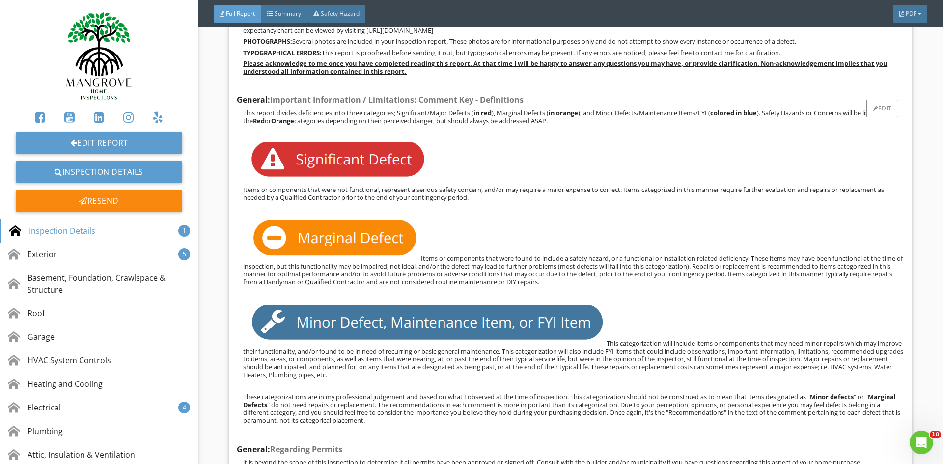
scroll to position [2112, 0]
